Goal: Task Accomplishment & Management: Manage account settings

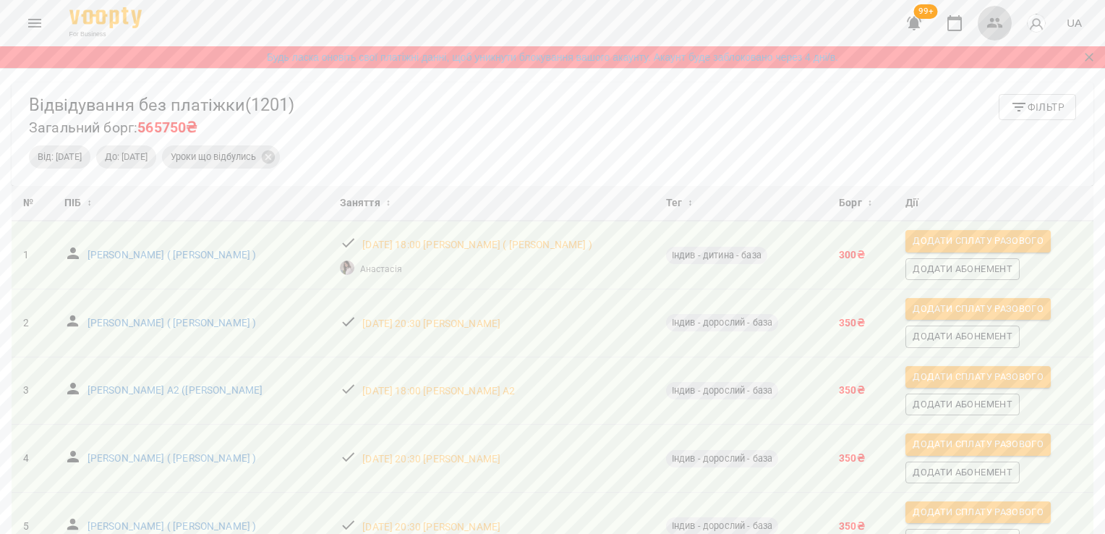
click at [995, 15] on icon "button" at bounding box center [994, 22] width 17 height 17
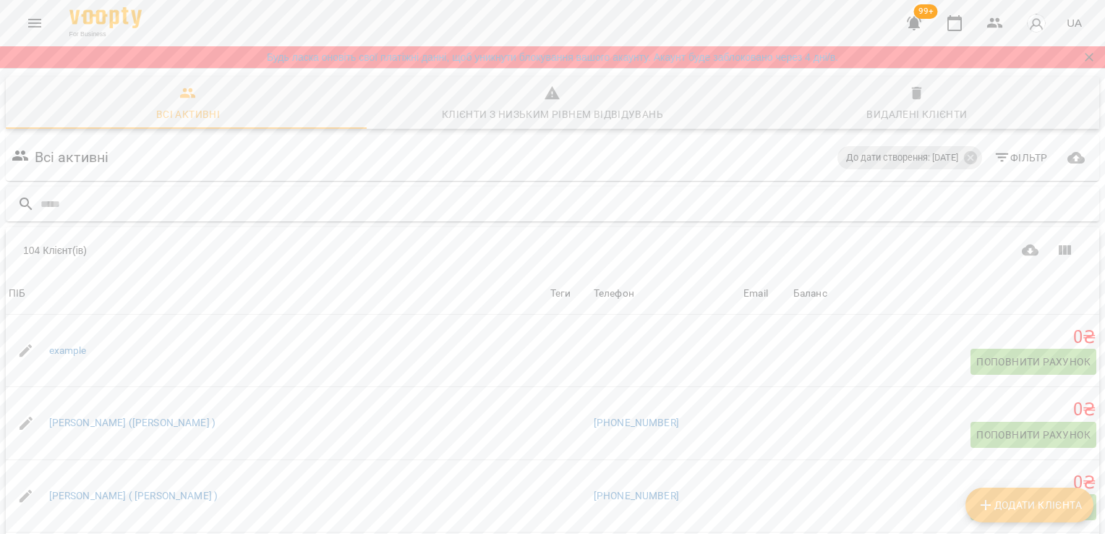
click at [436, 202] on input "text" at bounding box center [566, 204] width 1053 height 24
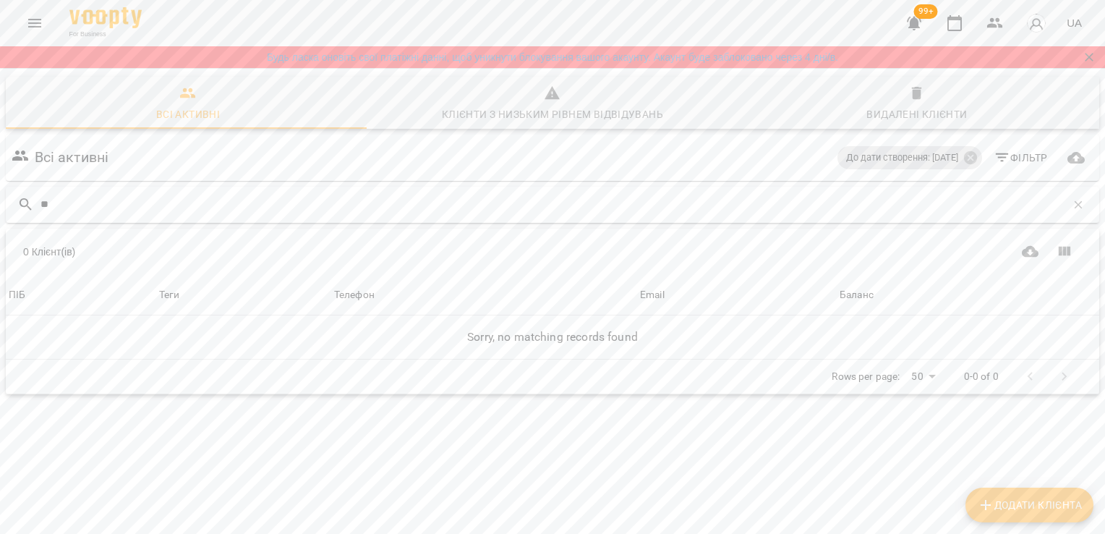
type input "*"
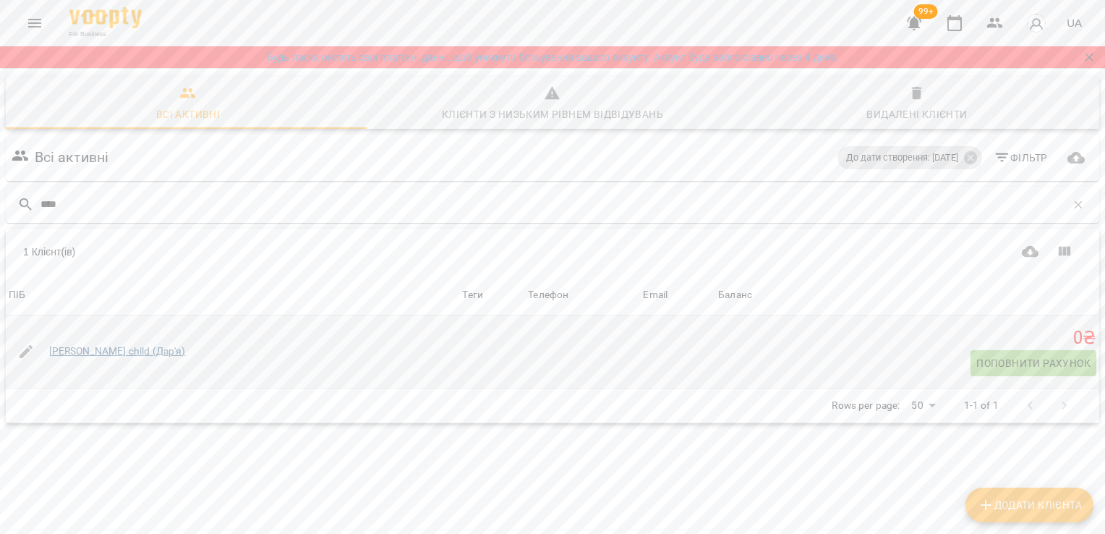
type input "****"
click at [104, 347] on link "[PERSON_NAME] child (Дар'я)" at bounding box center [117, 351] width 137 height 14
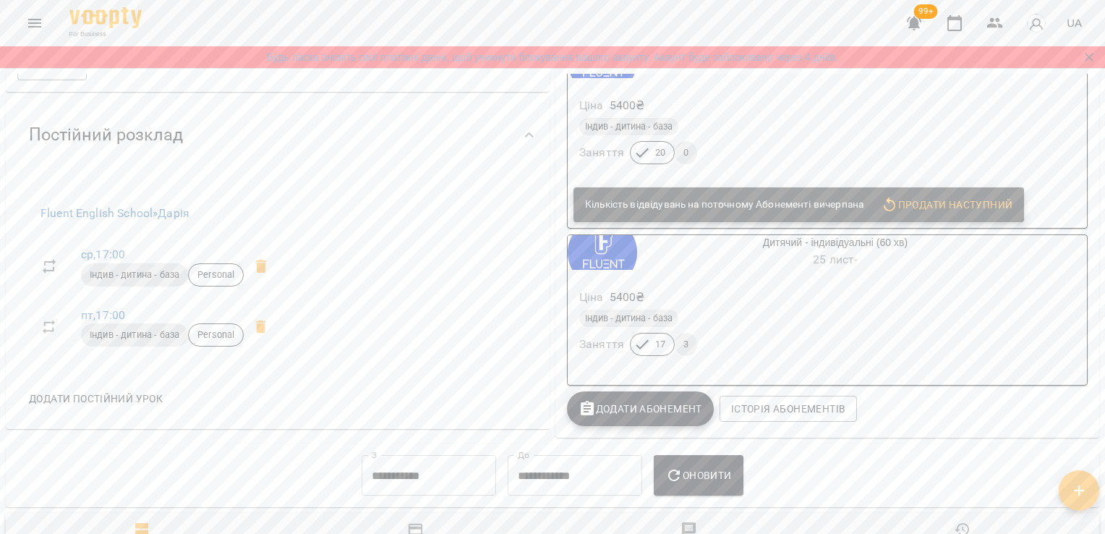
scroll to position [469, 0]
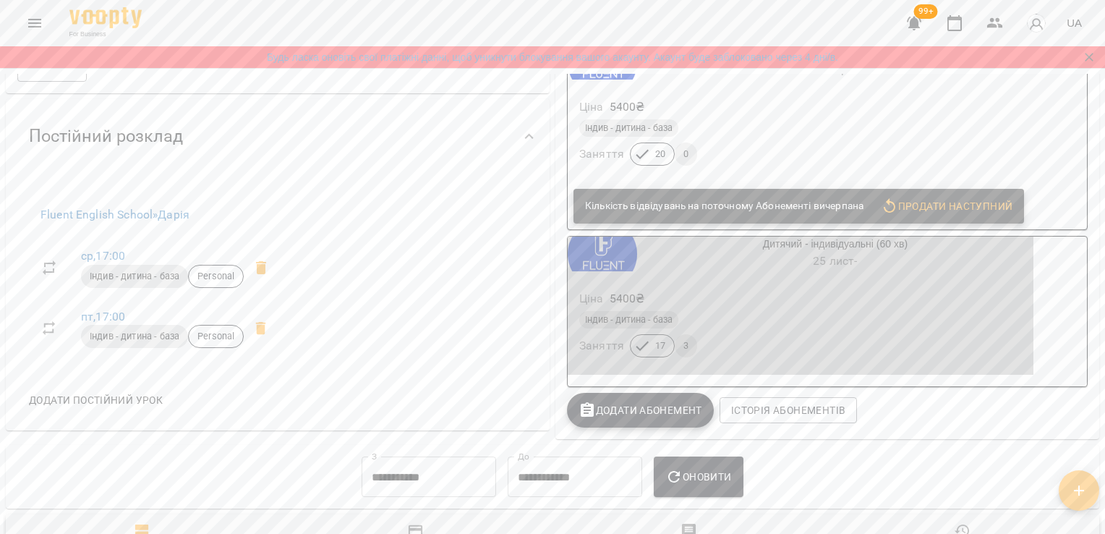
click at [840, 253] on div "Дитячий - індивідуальні (60 хв) [DATE] -" at bounding box center [835, 253] width 396 height 35
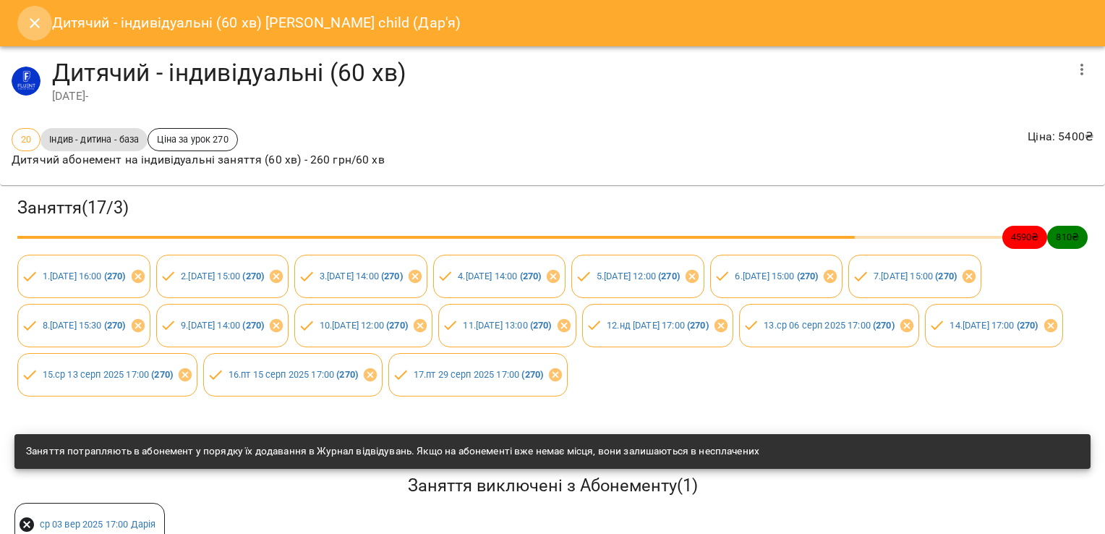
click at [33, 33] on button "Close" at bounding box center [34, 23] width 35 height 35
